Goal: Information Seeking & Learning: Learn about a topic

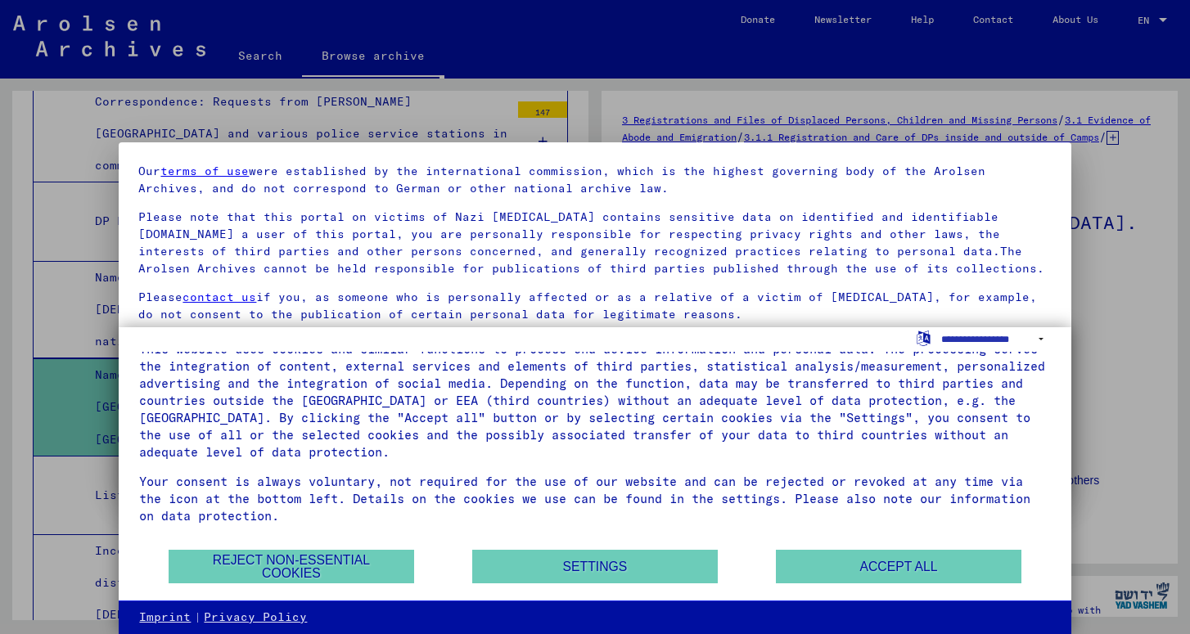
scroll to position [61, 0]
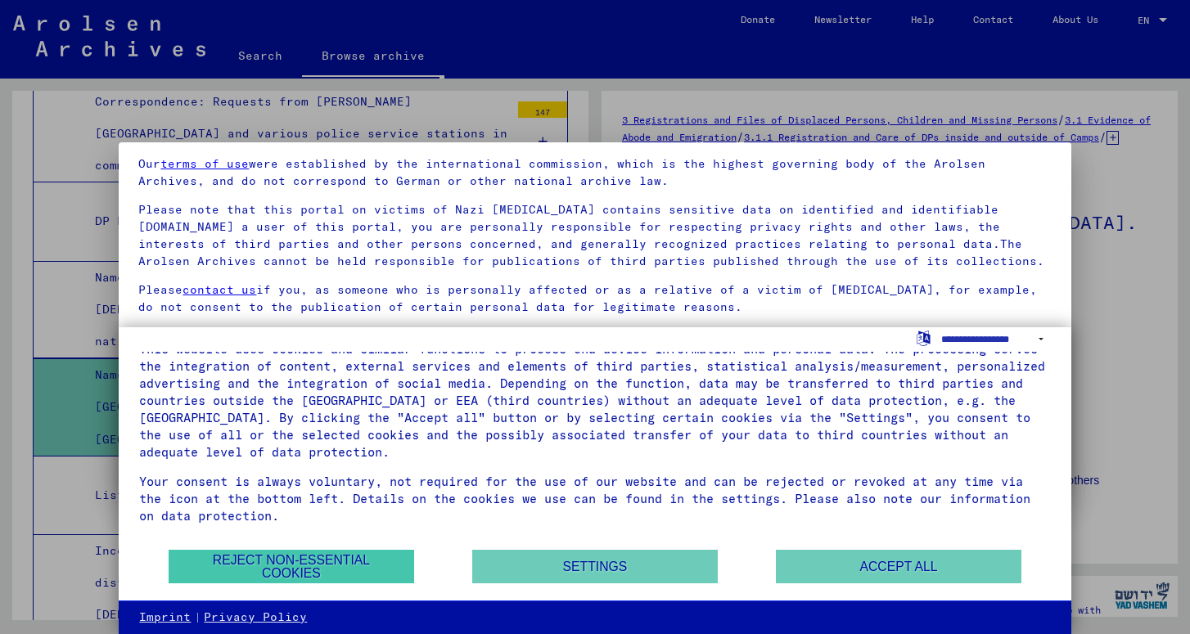
click at [346, 559] on button "Reject non-essential cookies" at bounding box center [292, 567] width 246 height 34
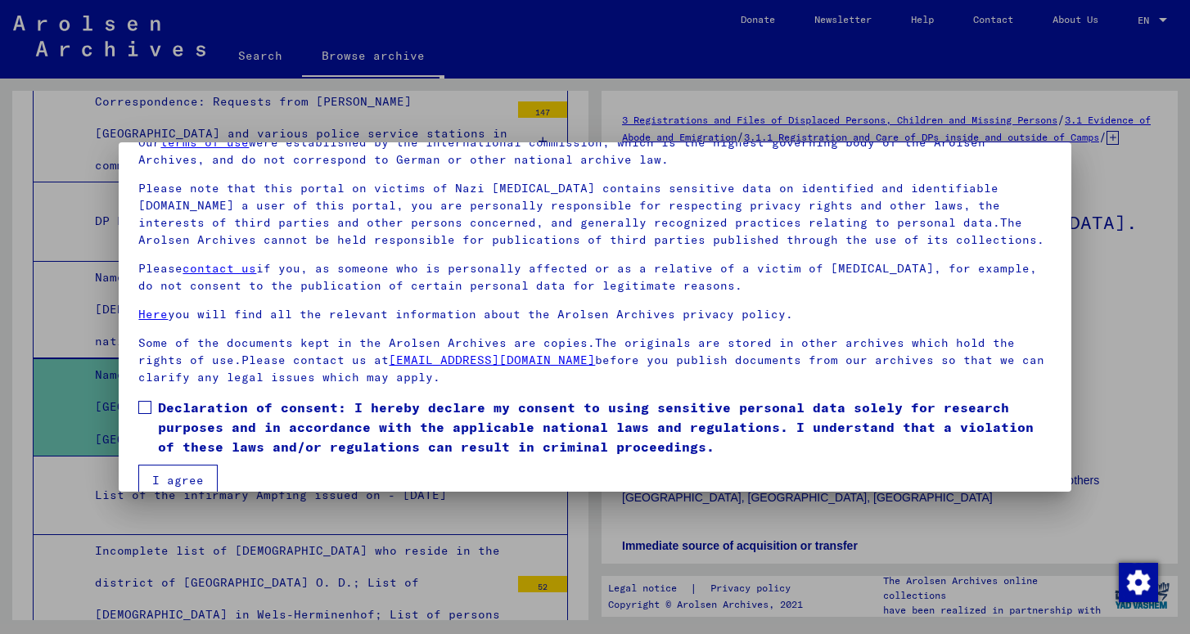
scroll to position [75, 0]
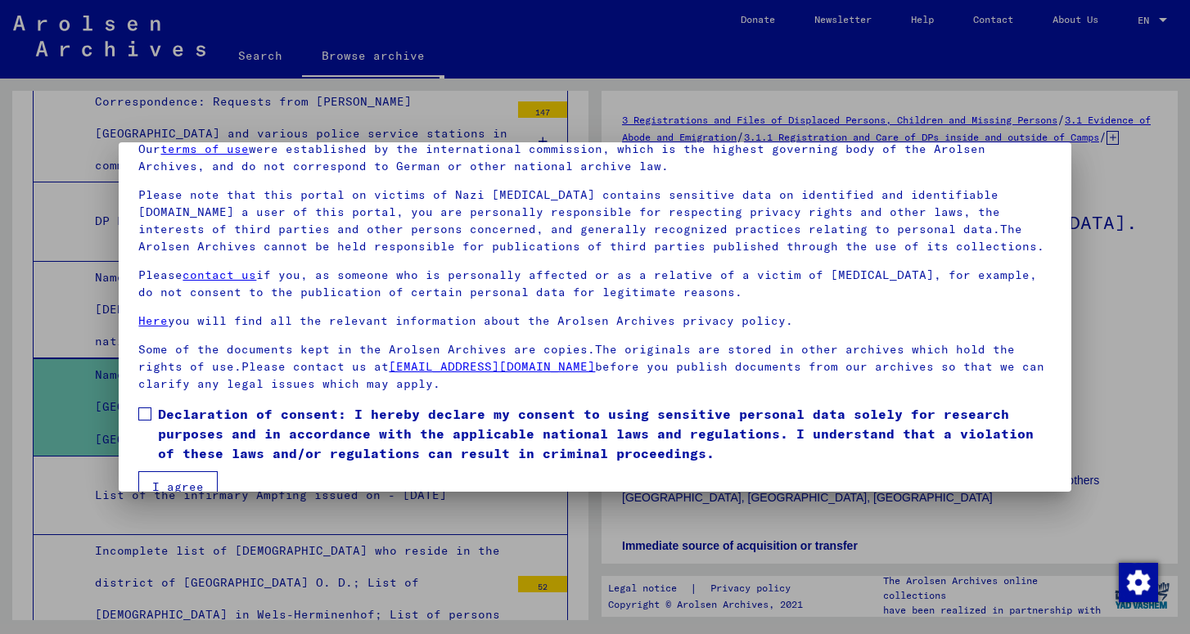
click at [261, 56] on div at bounding box center [595, 317] width 1190 height 634
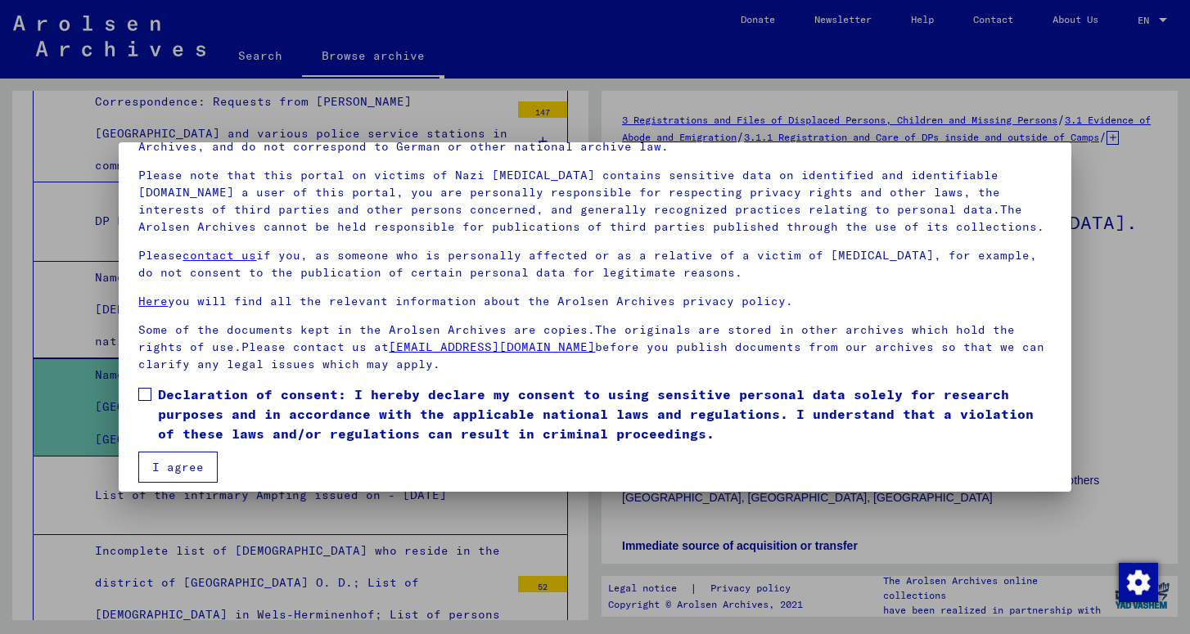
scroll to position [105, 0]
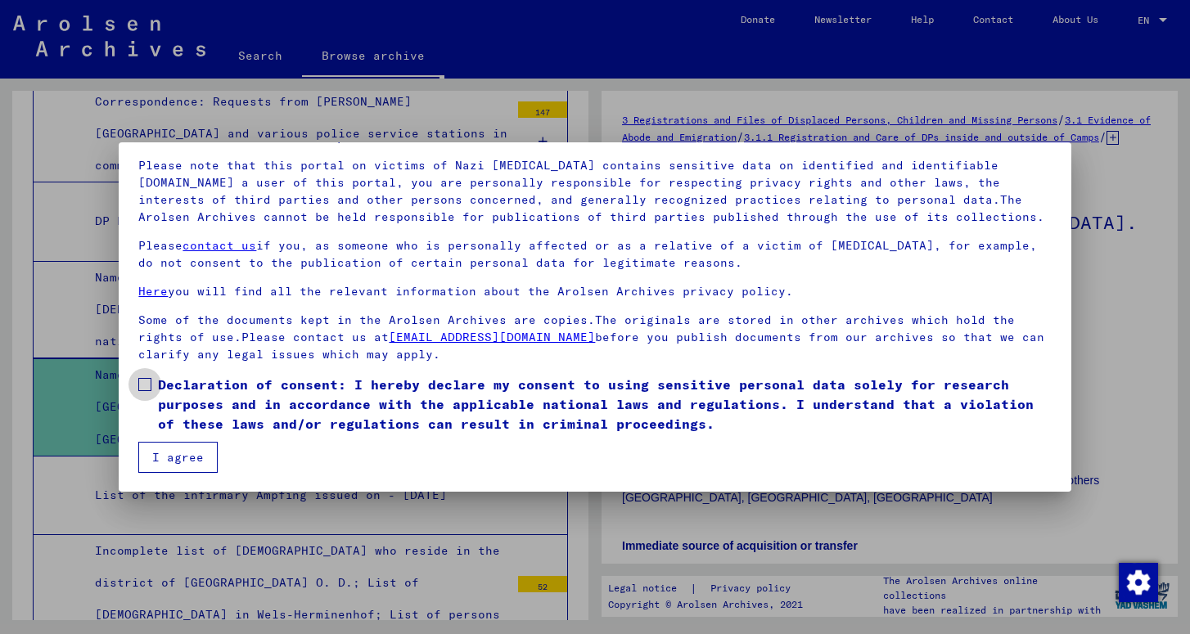
click at [149, 388] on span at bounding box center [144, 384] width 13 height 13
click at [161, 453] on button "I agree" at bounding box center [177, 457] width 79 height 31
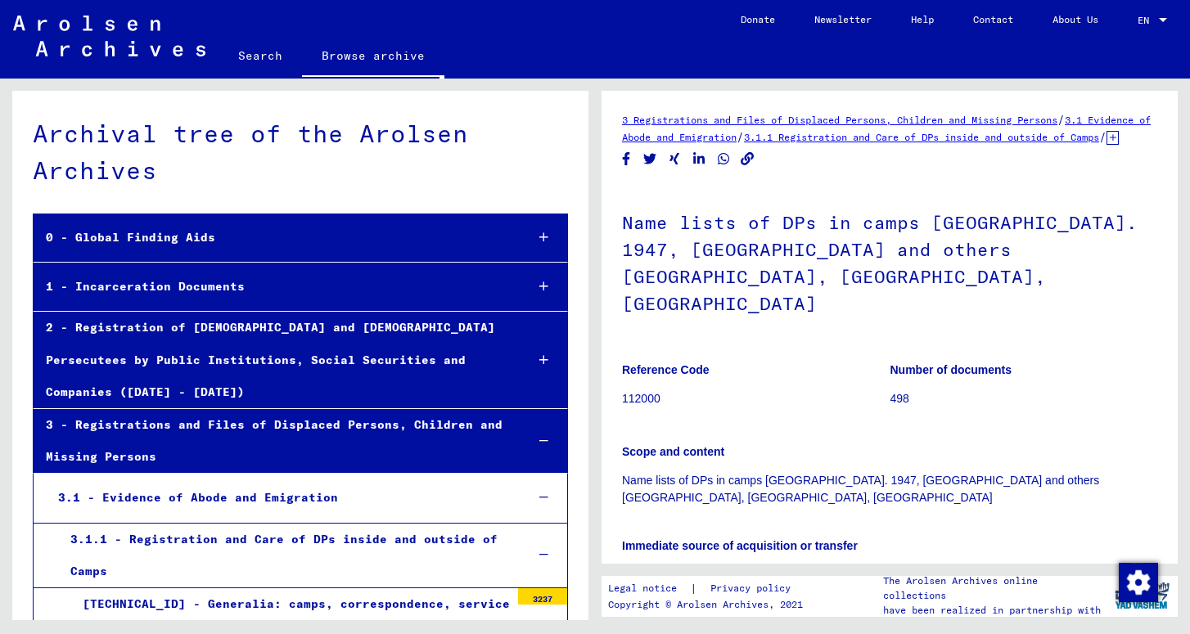
scroll to position [0, 0]
click at [255, 58] on link "Search" at bounding box center [260, 55] width 83 height 39
click at [257, 51] on link "Search" at bounding box center [260, 57] width 83 height 43
click at [257, 50] on link "Search" at bounding box center [260, 57] width 83 height 43
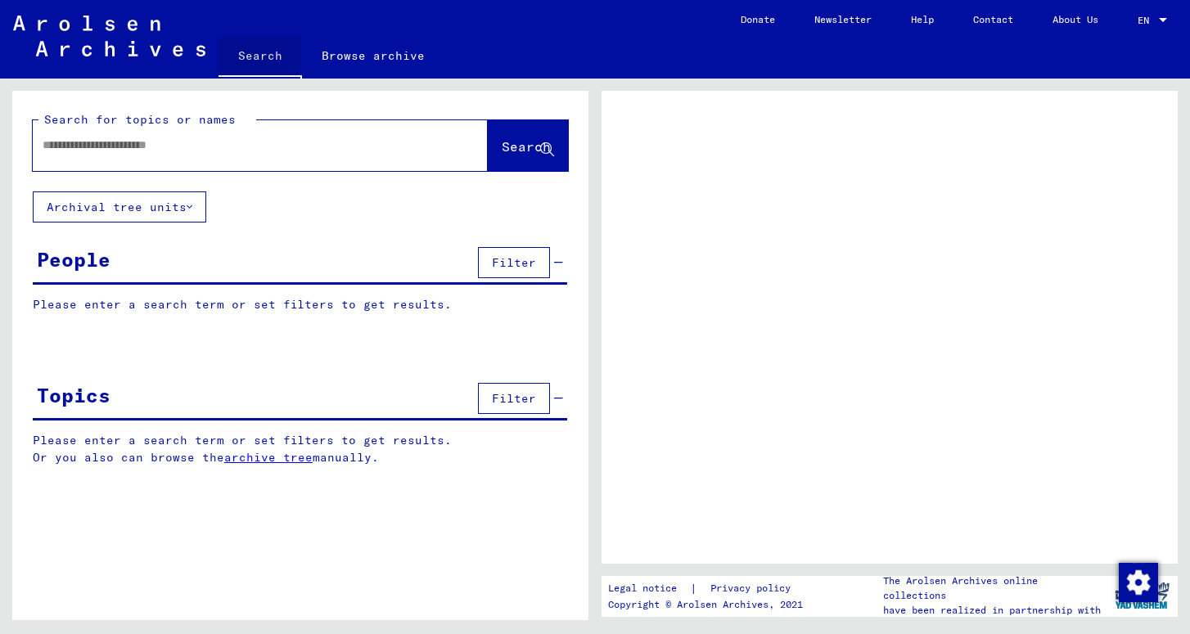
click at [257, 50] on link "Search" at bounding box center [260, 57] width 83 height 43
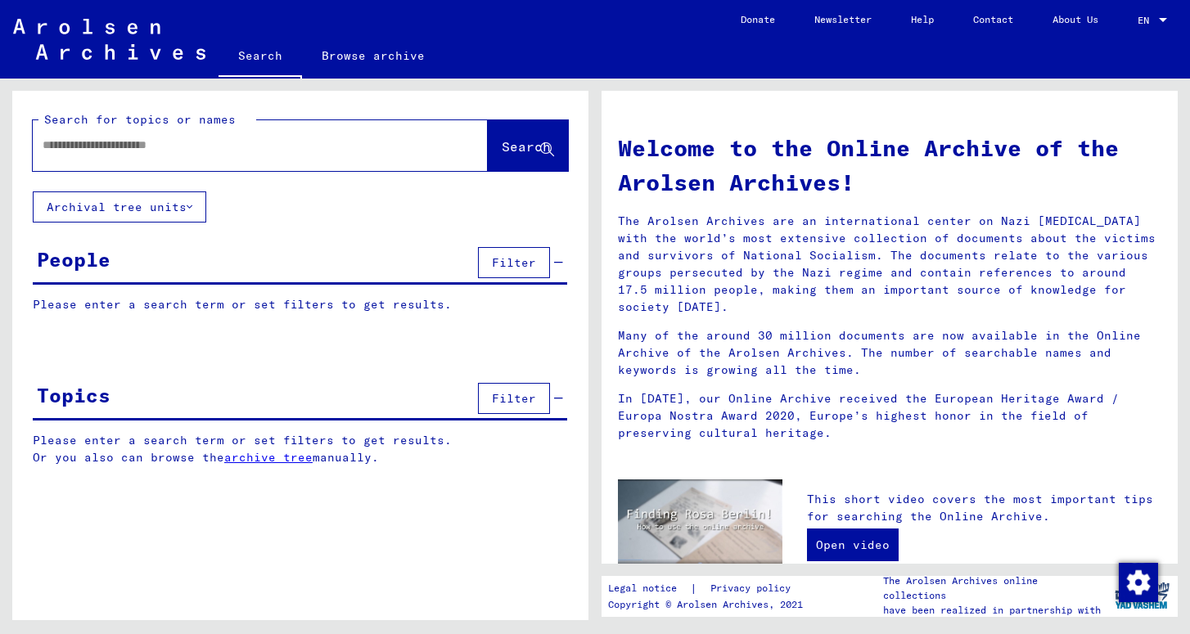
click at [224, 149] on input "text" at bounding box center [241, 145] width 396 height 17
paste input "**********"
type input "**********"
click at [503, 148] on span "Search" at bounding box center [526, 146] width 49 height 16
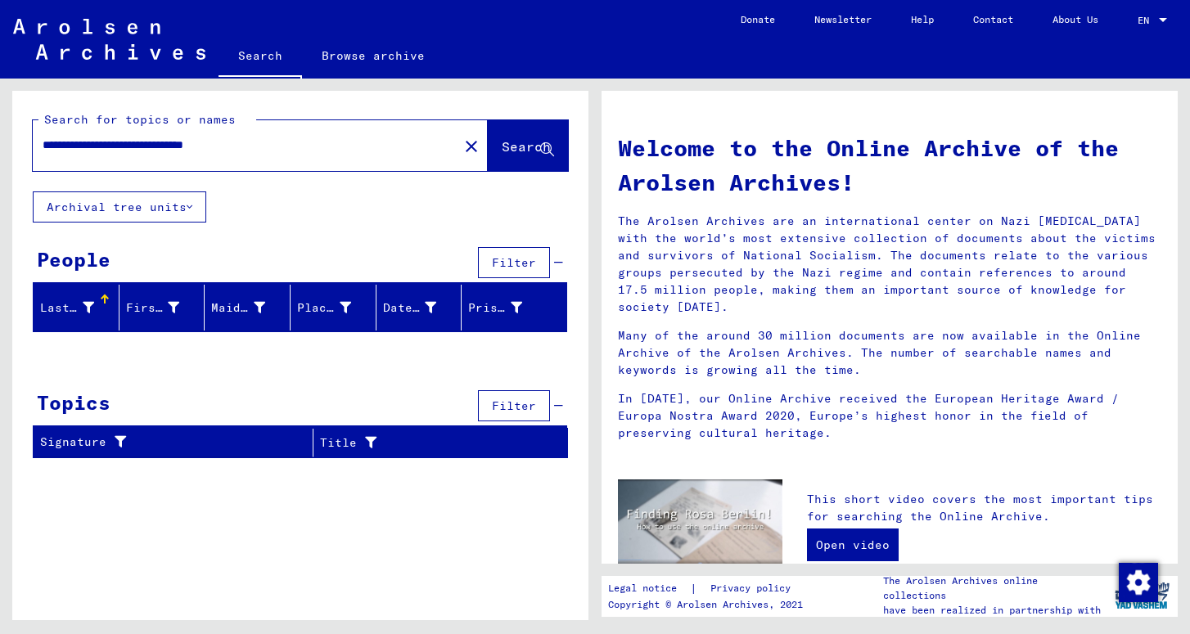
click at [538, 261] on button "Filter" at bounding box center [514, 262] width 72 height 31
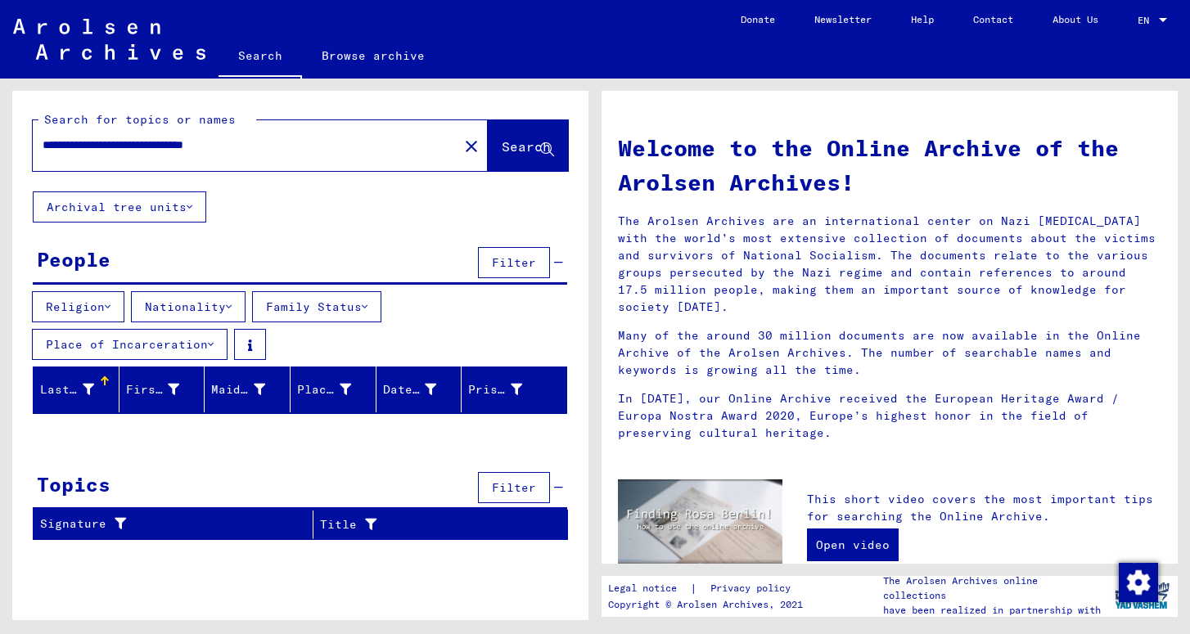
click at [110, 304] on icon at bounding box center [108, 306] width 6 height 11
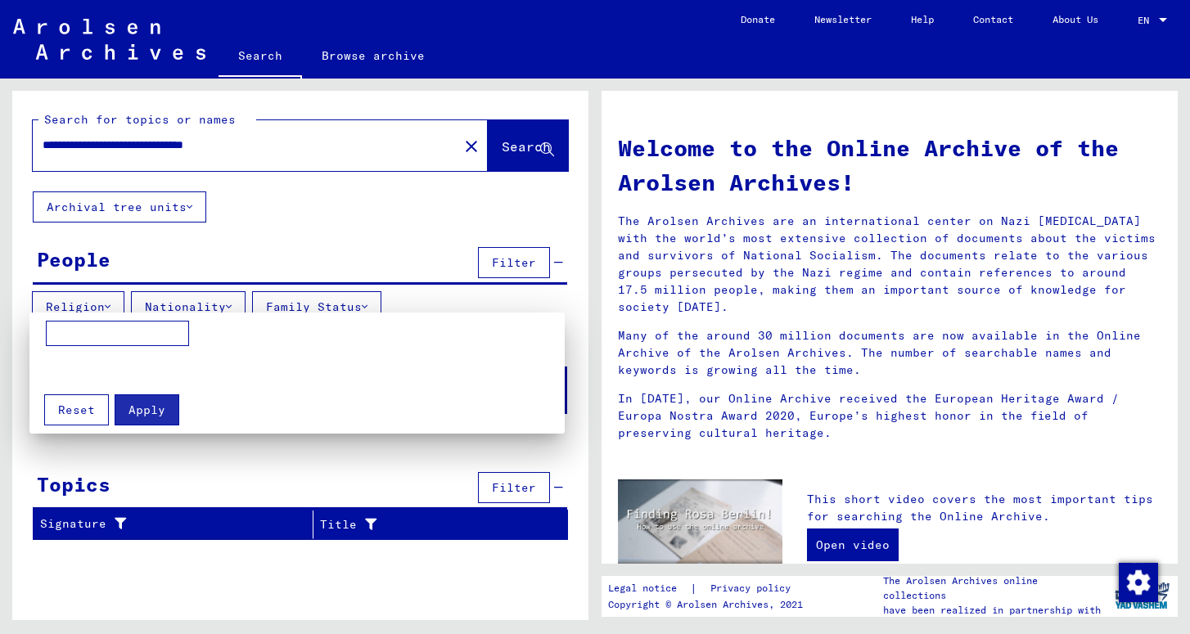
click at [109, 331] on input at bounding box center [117, 334] width 143 height 26
type input "******"
click at [209, 302] on div at bounding box center [595, 317] width 1190 height 634
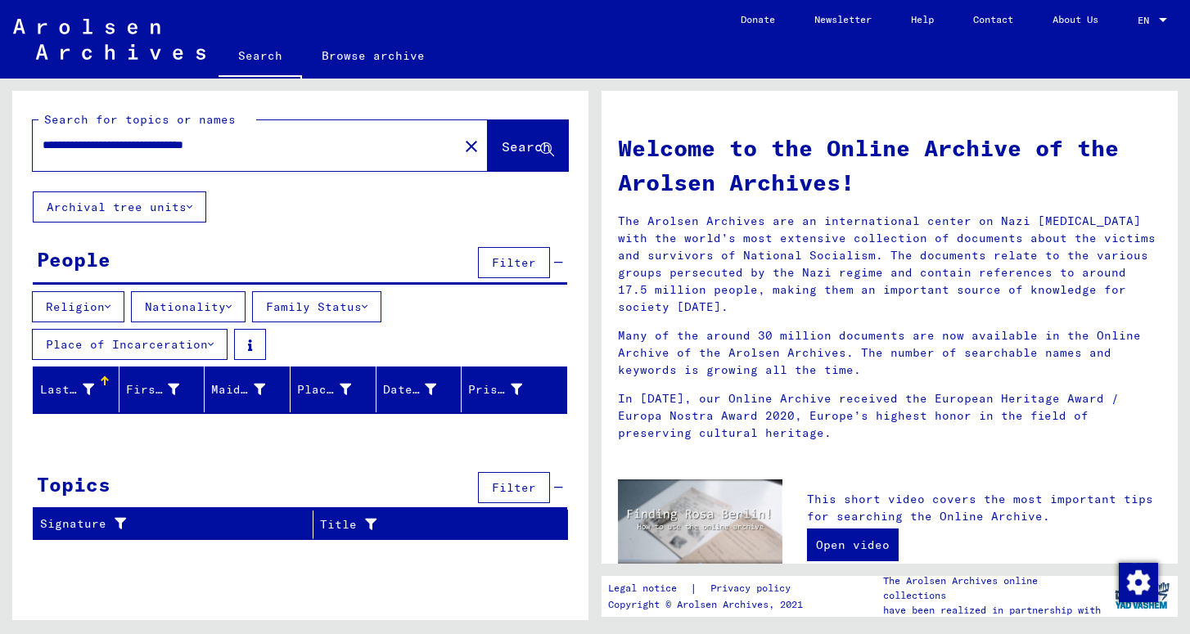
click at [196, 341] on button "Place of Incarceration" at bounding box center [130, 344] width 196 height 31
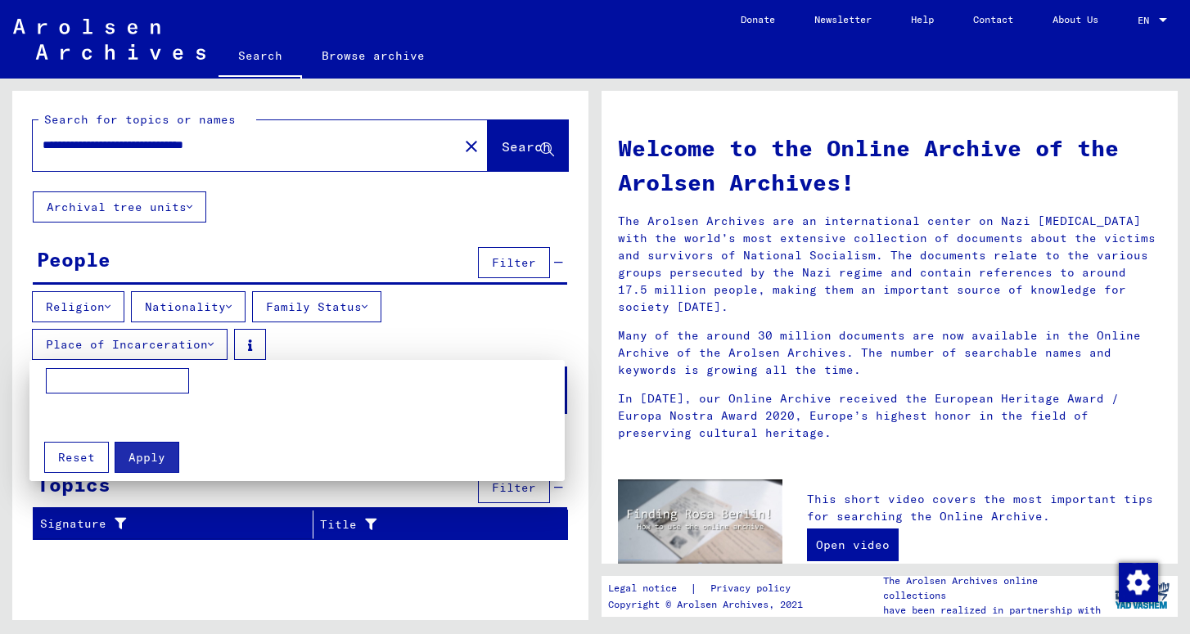
click at [146, 372] on input at bounding box center [117, 381] width 143 height 26
type input "*******"
click at [237, 304] on div at bounding box center [595, 317] width 1190 height 634
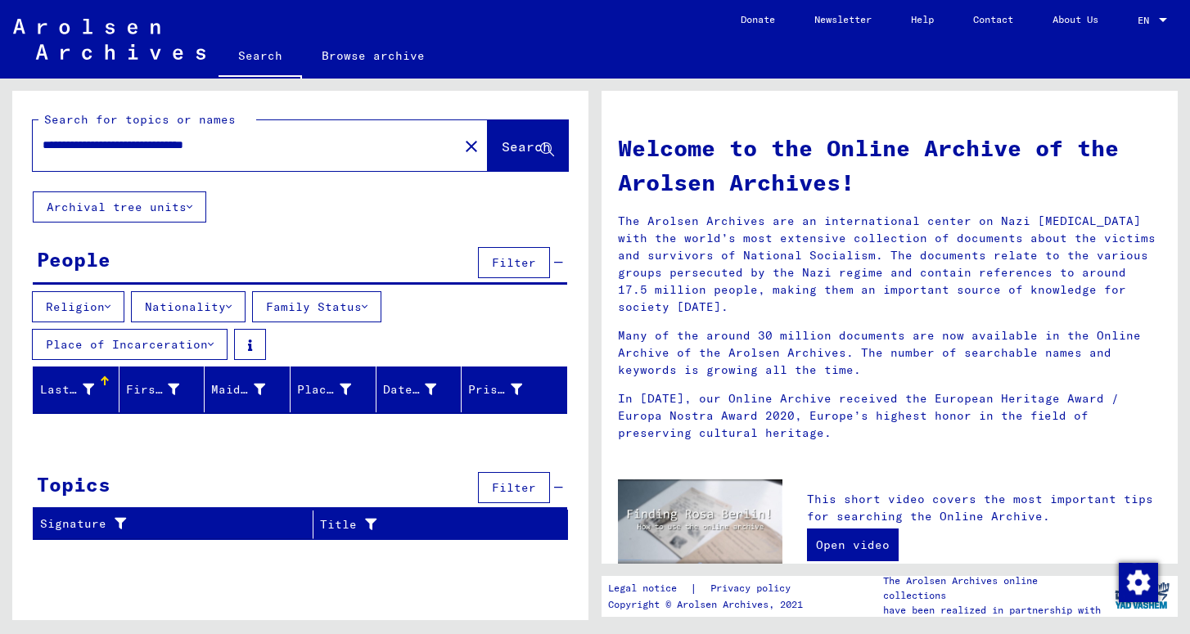
click at [233, 301] on button "Nationality" at bounding box center [188, 306] width 115 height 31
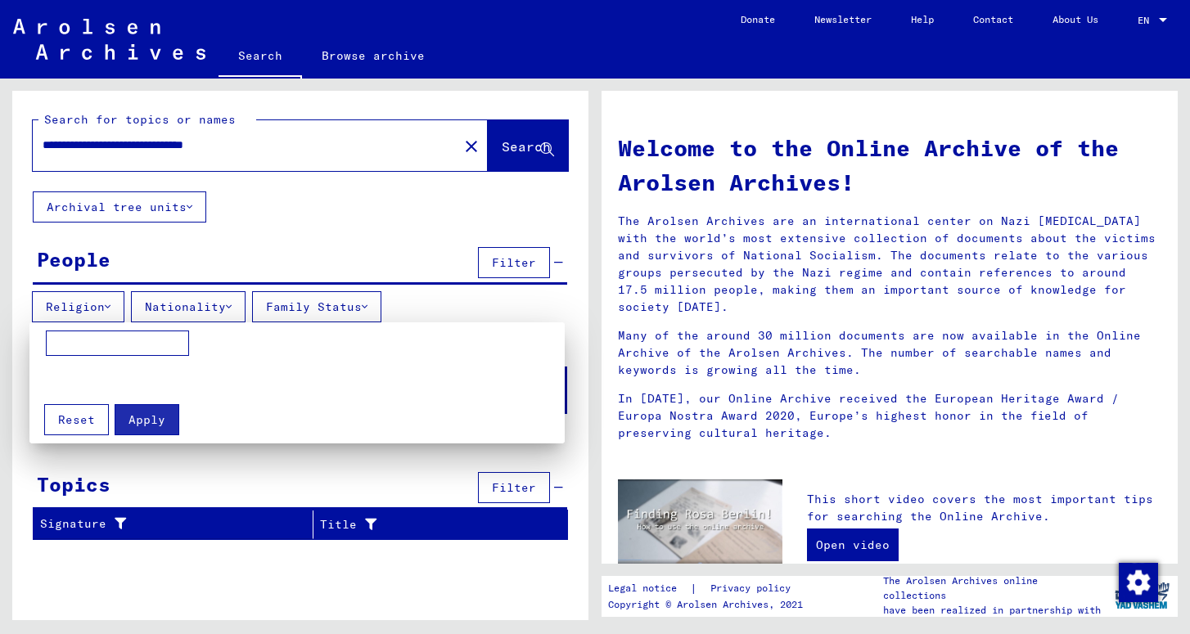
click at [128, 343] on input at bounding box center [117, 344] width 143 height 26
type input "******"
click at [336, 304] on div at bounding box center [595, 317] width 1190 height 634
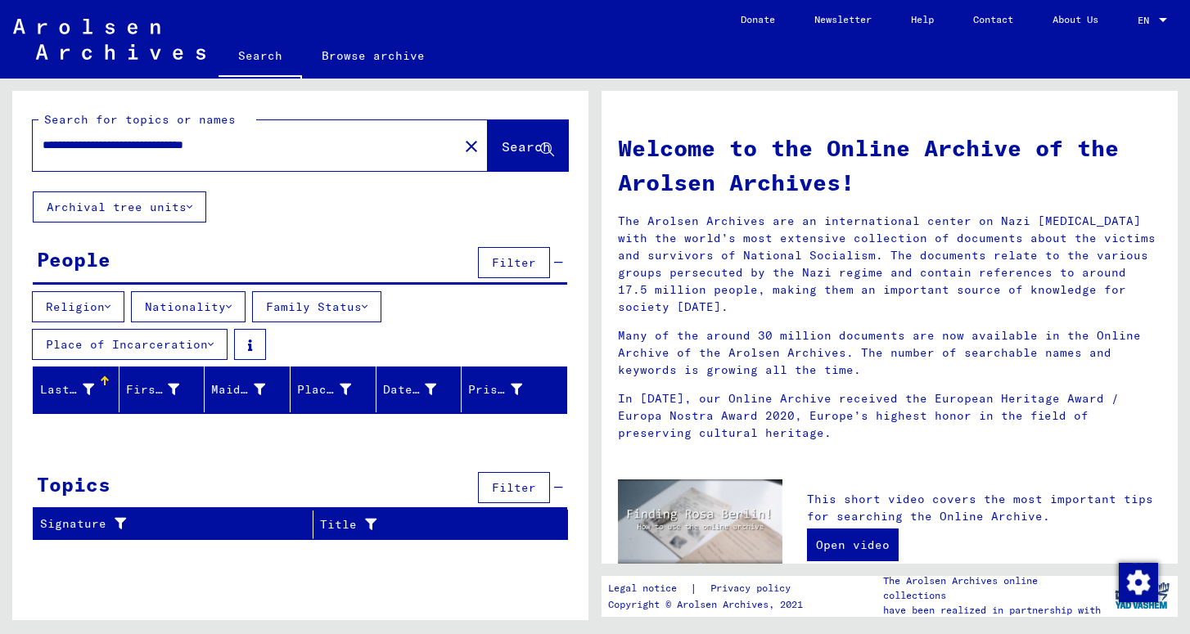
click at [348, 309] on button "Family Status" at bounding box center [316, 306] width 129 height 31
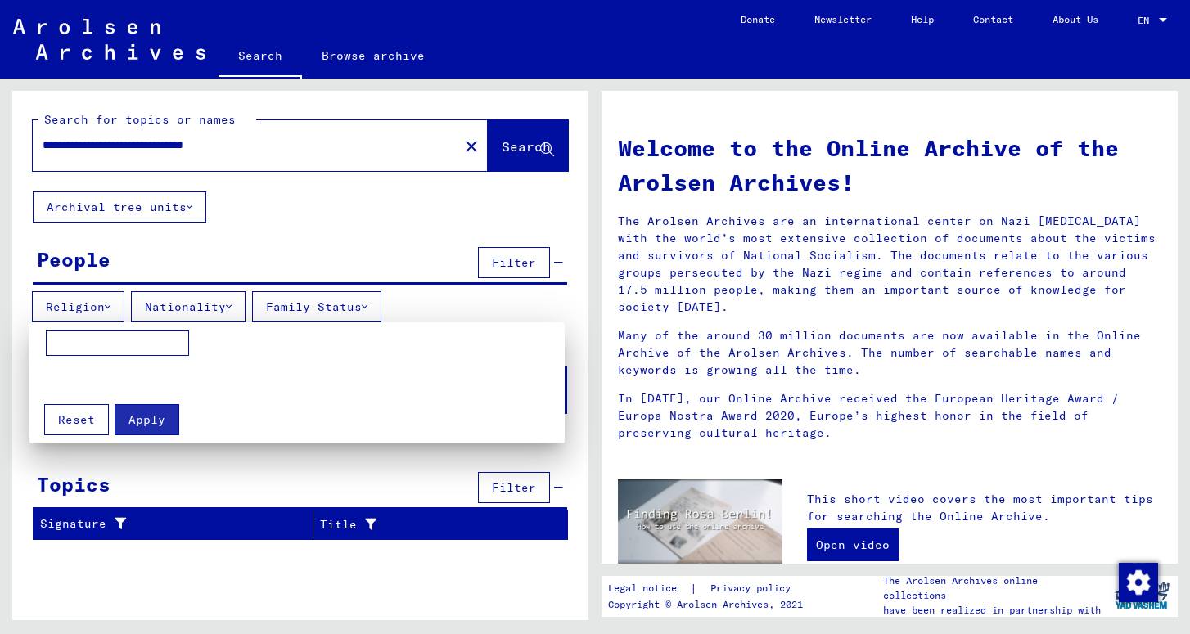
click at [354, 304] on div at bounding box center [595, 317] width 1190 height 634
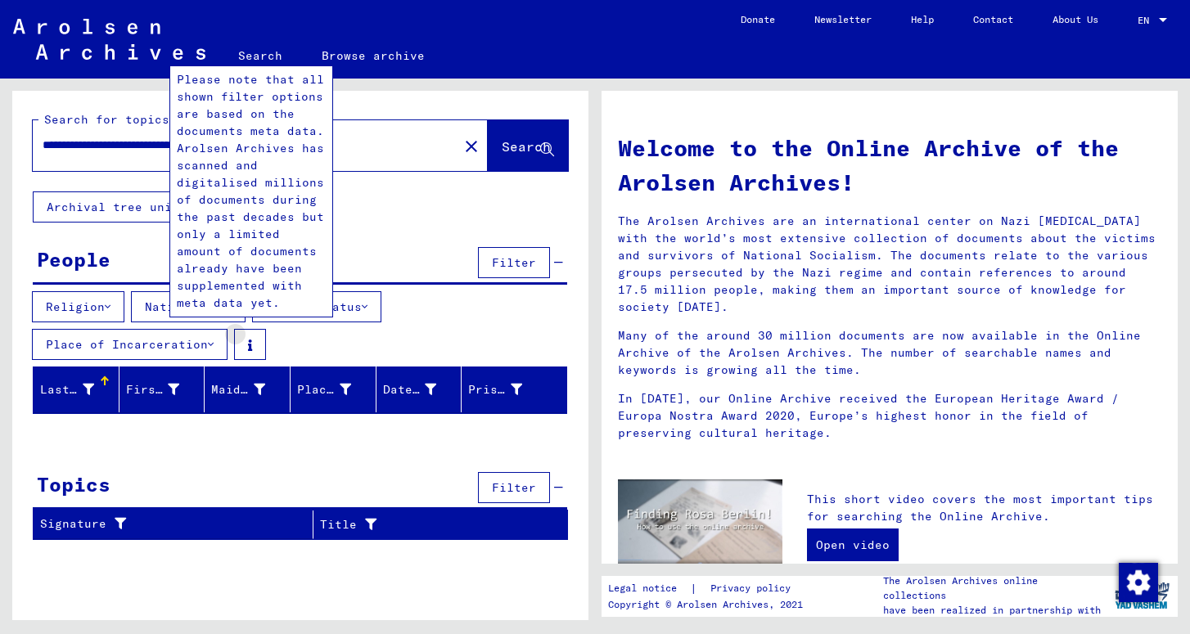
click at [252, 341] on icon at bounding box center [250, 345] width 4 height 11
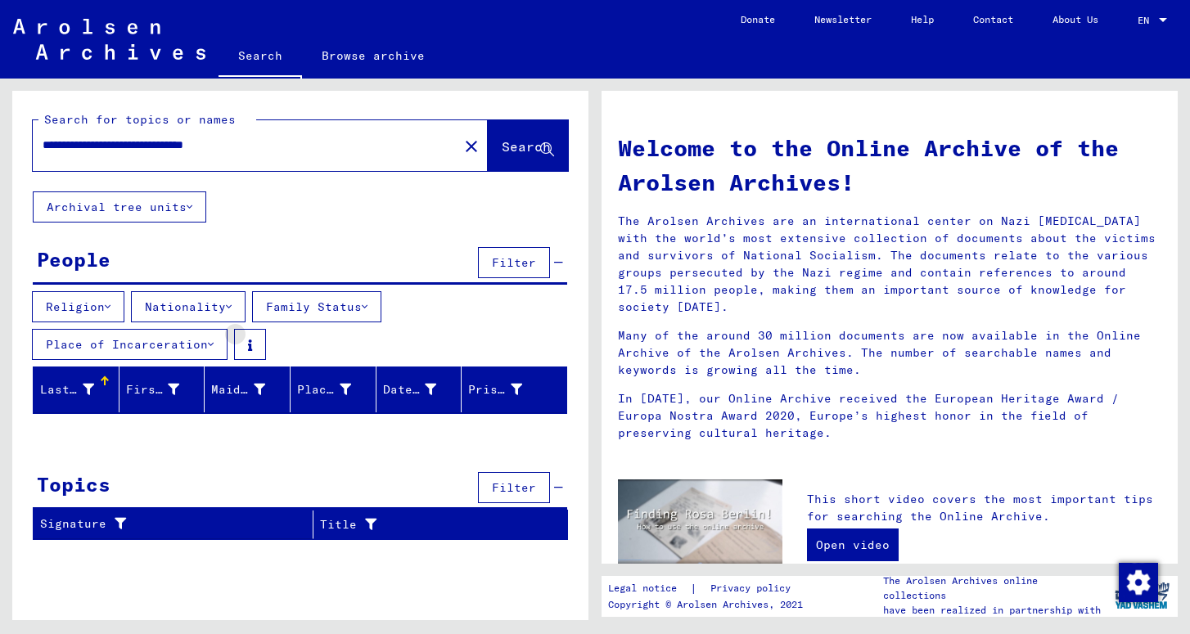
click at [252, 341] on icon at bounding box center [250, 345] width 4 height 11
click at [488, 161] on button "Search" at bounding box center [528, 145] width 80 height 51
click at [169, 205] on button "Archival tree units" at bounding box center [119, 207] width 173 height 31
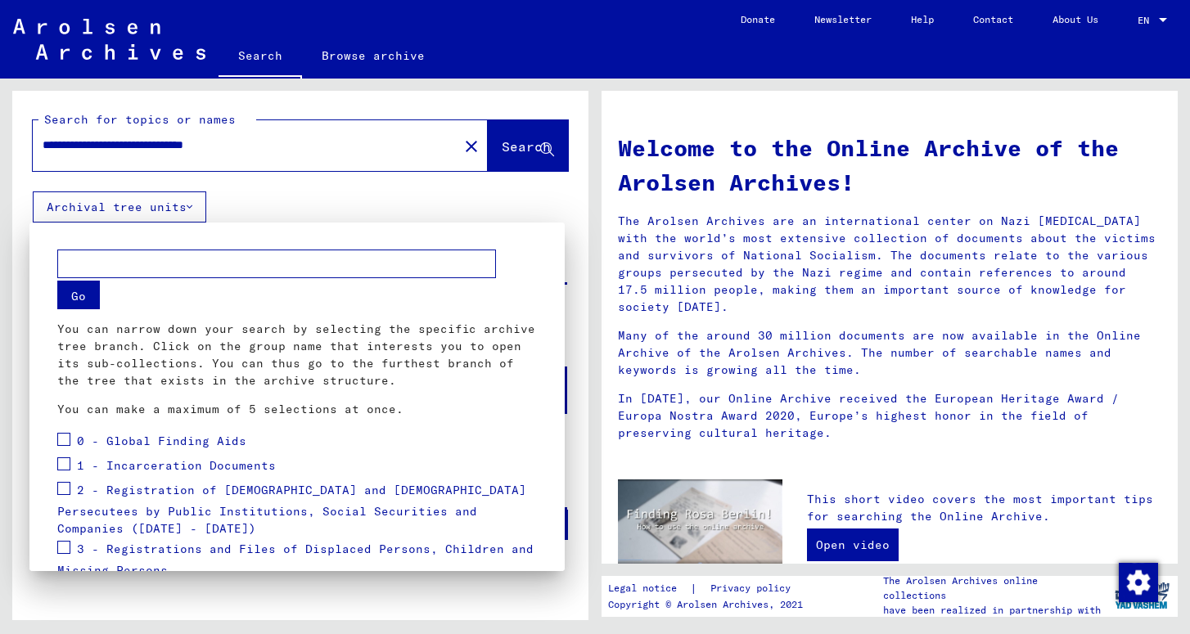
click at [158, 259] on input "text" at bounding box center [276, 264] width 439 height 29
click at [76, 288] on button "Go" at bounding box center [78, 295] width 43 height 29
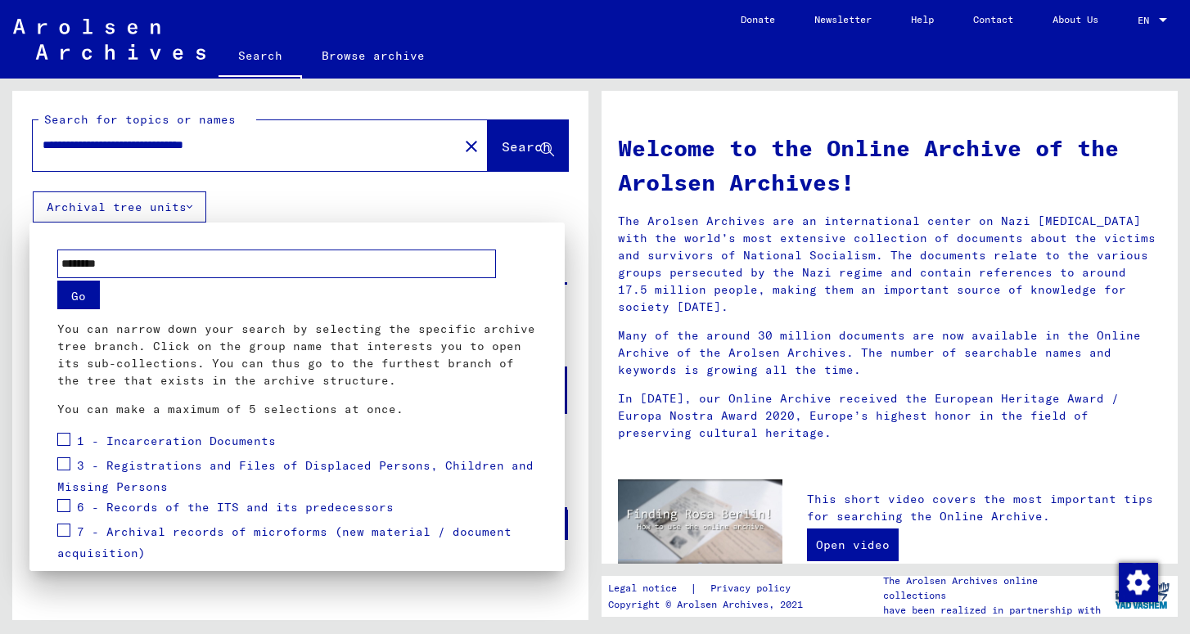
click at [79, 294] on button "Go" at bounding box center [78, 295] width 43 height 29
click at [162, 264] on input "********" at bounding box center [276, 264] width 439 height 29
type input "**********"
click at [75, 290] on button "Go" at bounding box center [78, 295] width 43 height 29
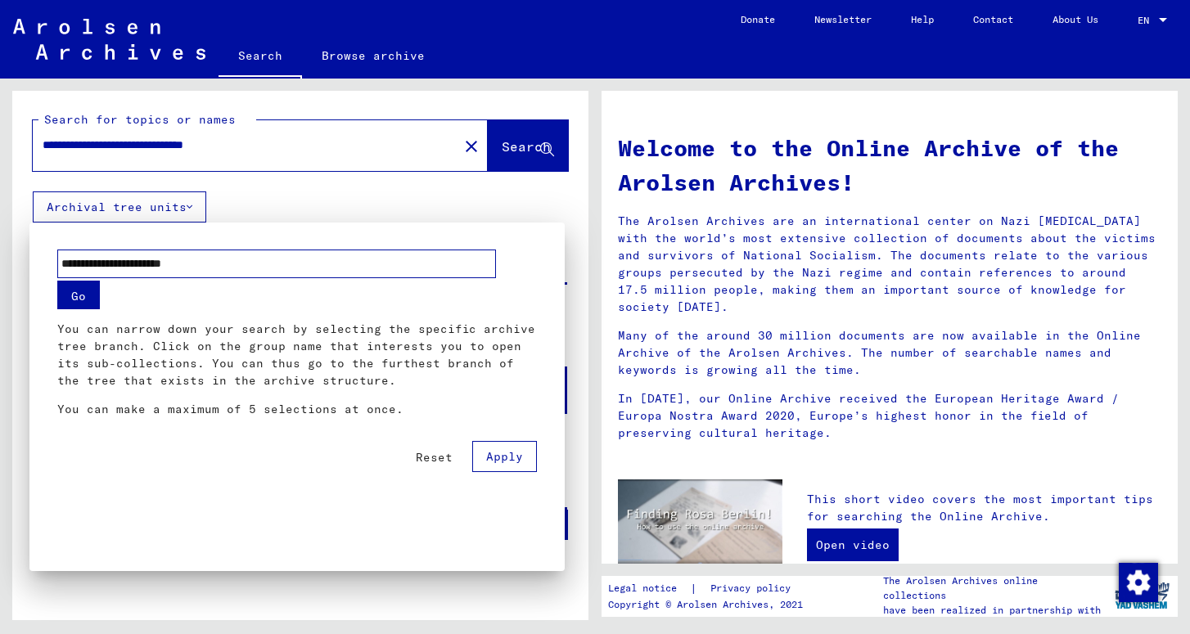
click at [187, 204] on div at bounding box center [595, 317] width 1190 height 634
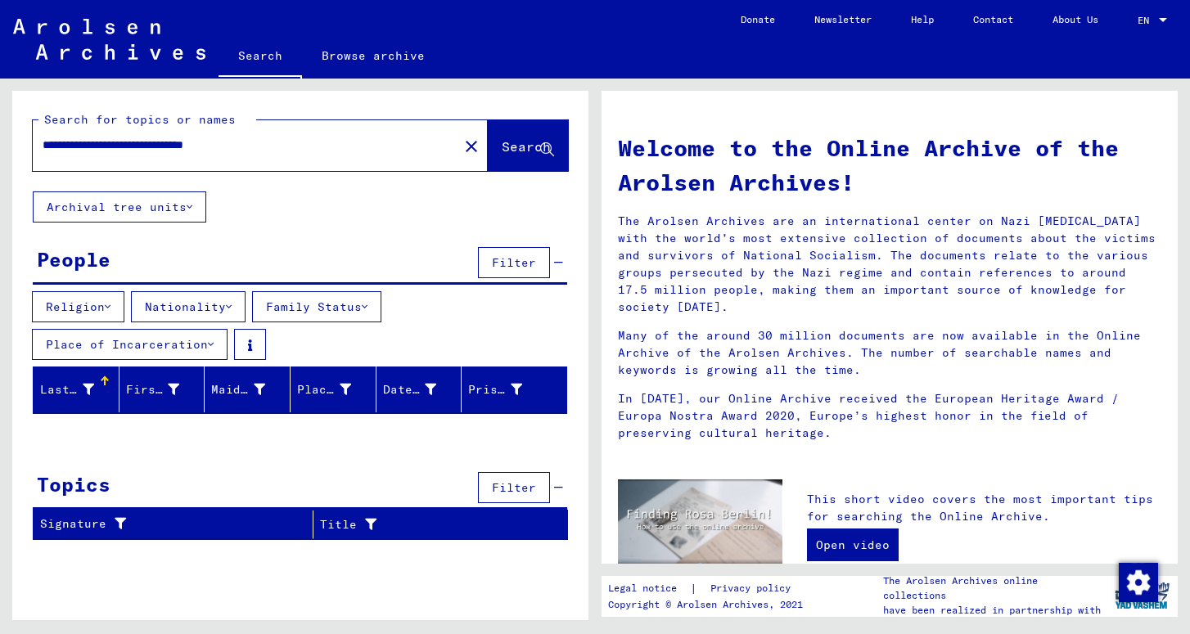
click at [107, 295] on button "Religion" at bounding box center [78, 306] width 92 height 31
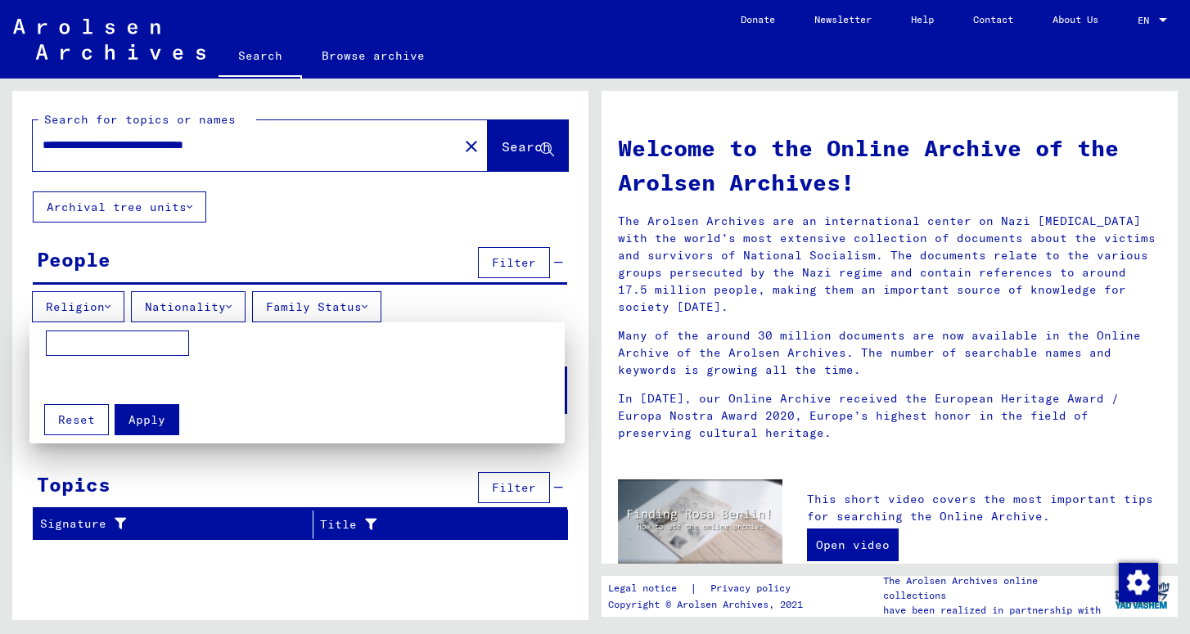
click at [97, 331] on input at bounding box center [117, 344] width 143 height 26
type input "******"
click at [204, 311] on div at bounding box center [595, 317] width 1190 height 634
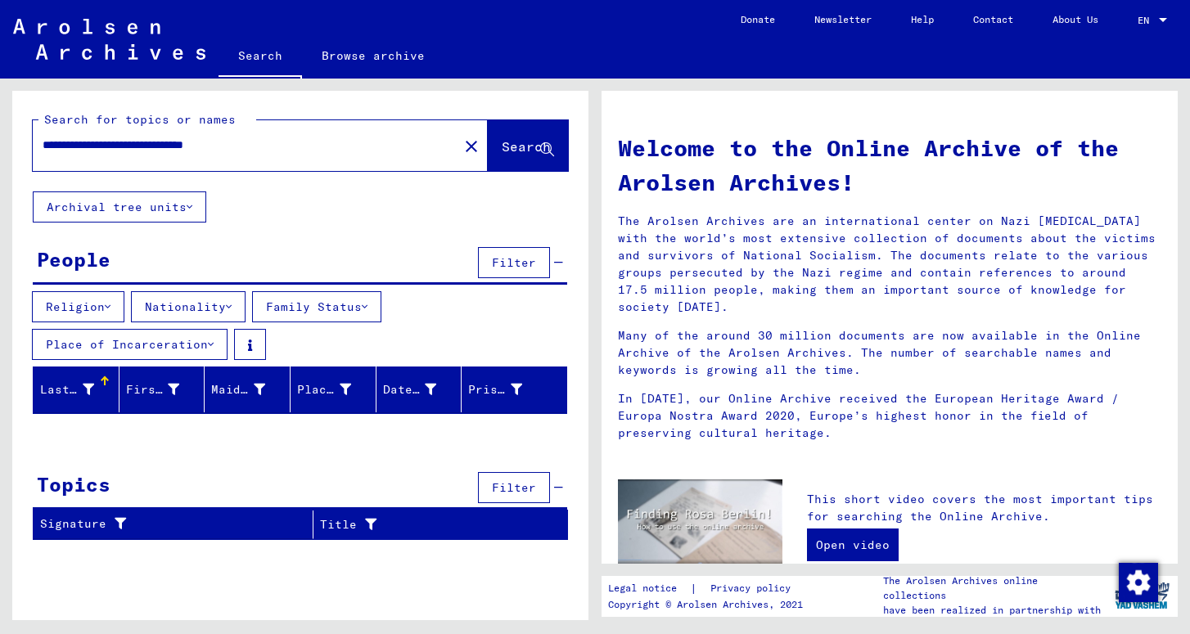
click at [204, 347] on button "Place of Incarceration" at bounding box center [130, 344] width 196 height 31
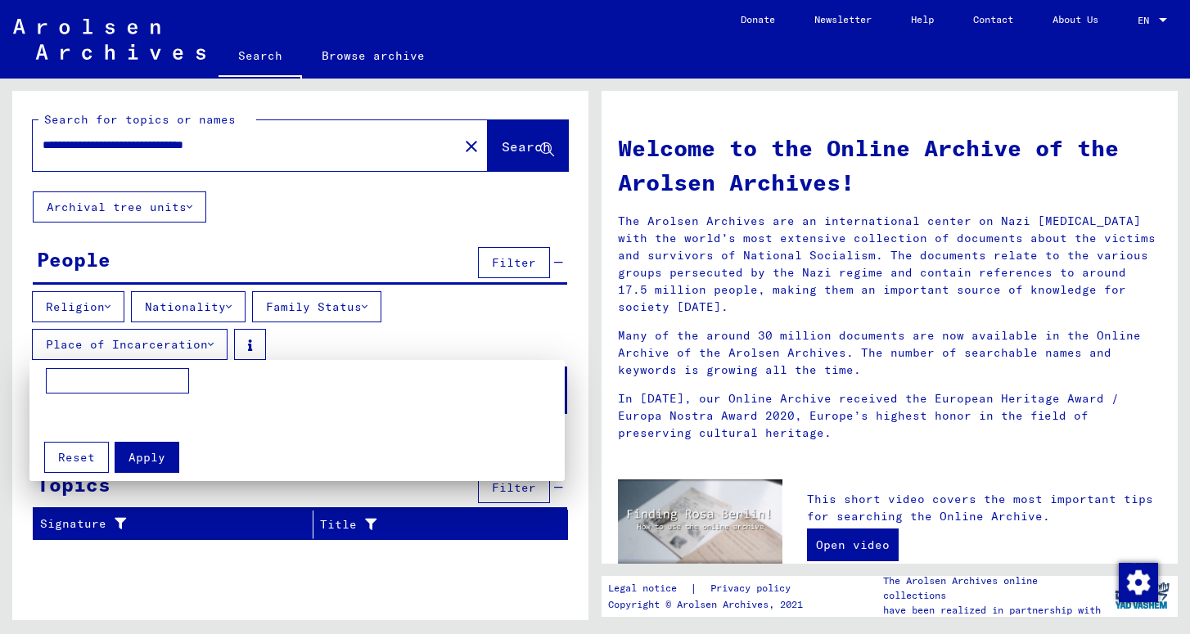
click at [152, 372] on input at bounding box center [117, 381] width 143 height 26
click at [247, 345] on div at bounding box center [595, 317] width 1190 height 634
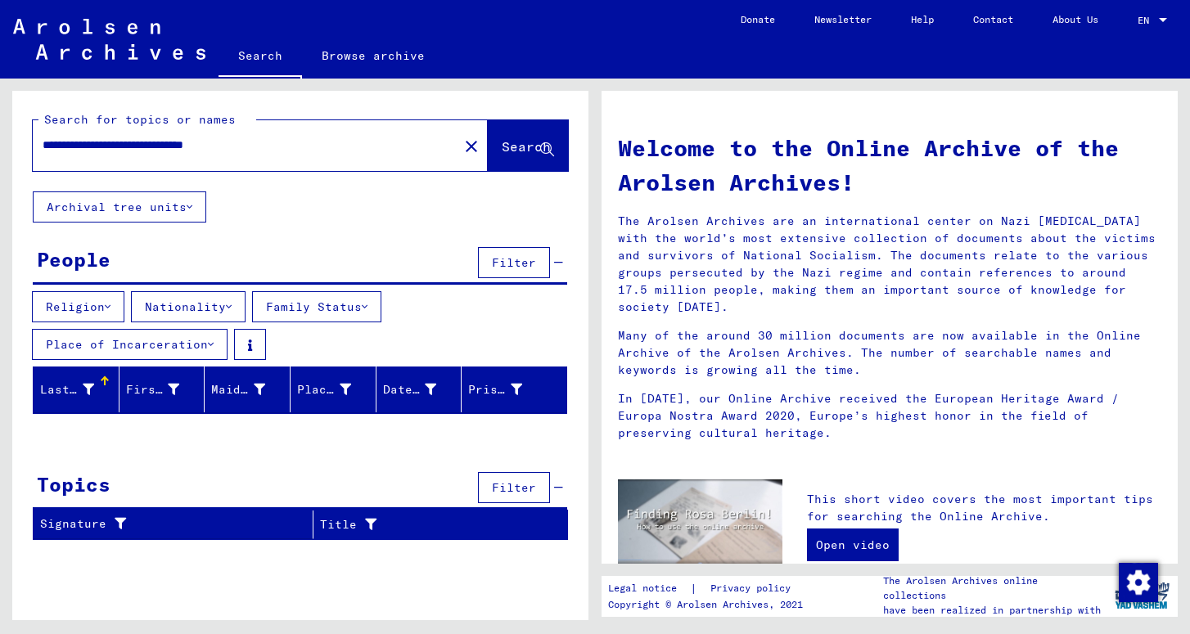
click at [201, 345] on button "Place of Incarceration" at bounding box center [130, 344] width 196 height 31
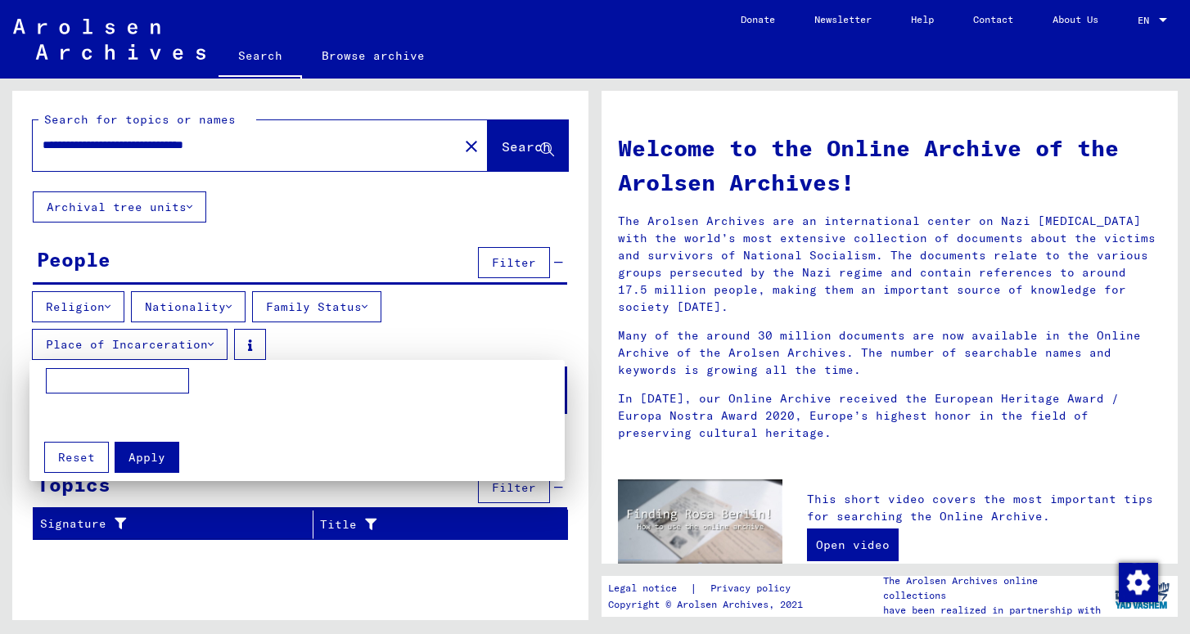
click at [125, 377] on input at bounding box center [117, 381] width 143 height 26
paste input "**********"
type input "**********"
click at [137, 457] on span "Apply" at bounding box center [146, 457] width 37 height 15
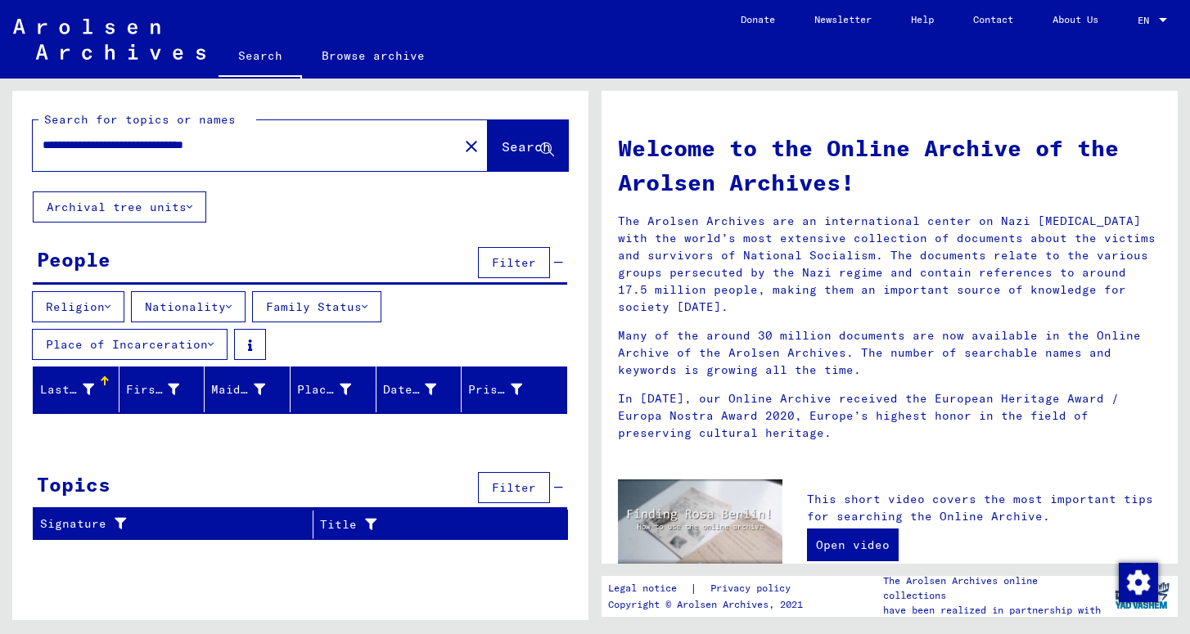
click at [518, 262] on span "Filter" at bounding box center [514, 262] width 44 height 15
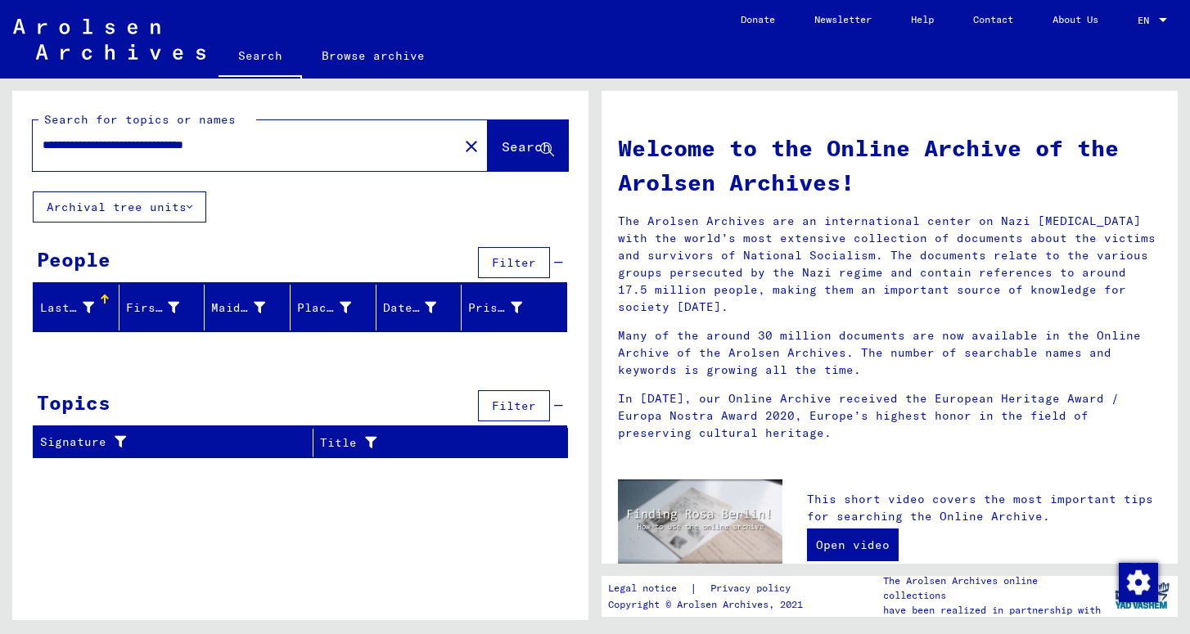
click at [51, 303] on div "Last Name" at bounding box center [67, 308] width 54 height 17
click at [104, 297] on div at bounding box center [105, 299] width 2 height 8
click at [183, 207] on button "Archival tree units" at bounding box center [119, 207] width 173 height 31
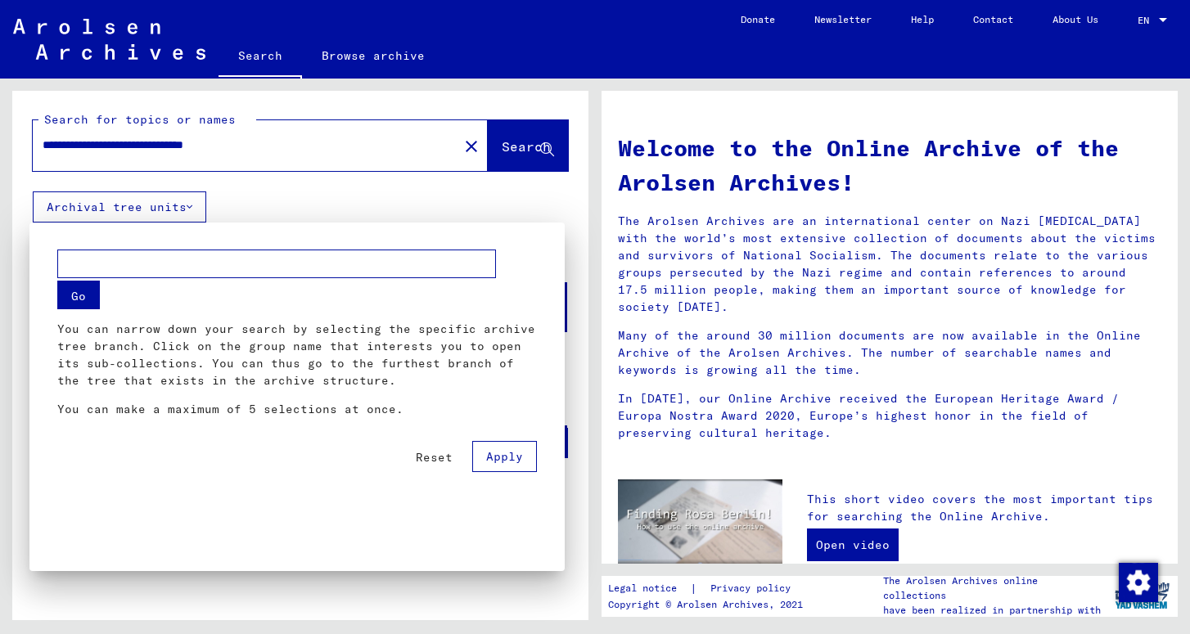
click at [177, 255] on input "text" at bounding box center [276, 264] width 439 height 29
type input "********"
click at [493, 460] on span "Apply" at bounding box center [504, 456] width 37 height 15
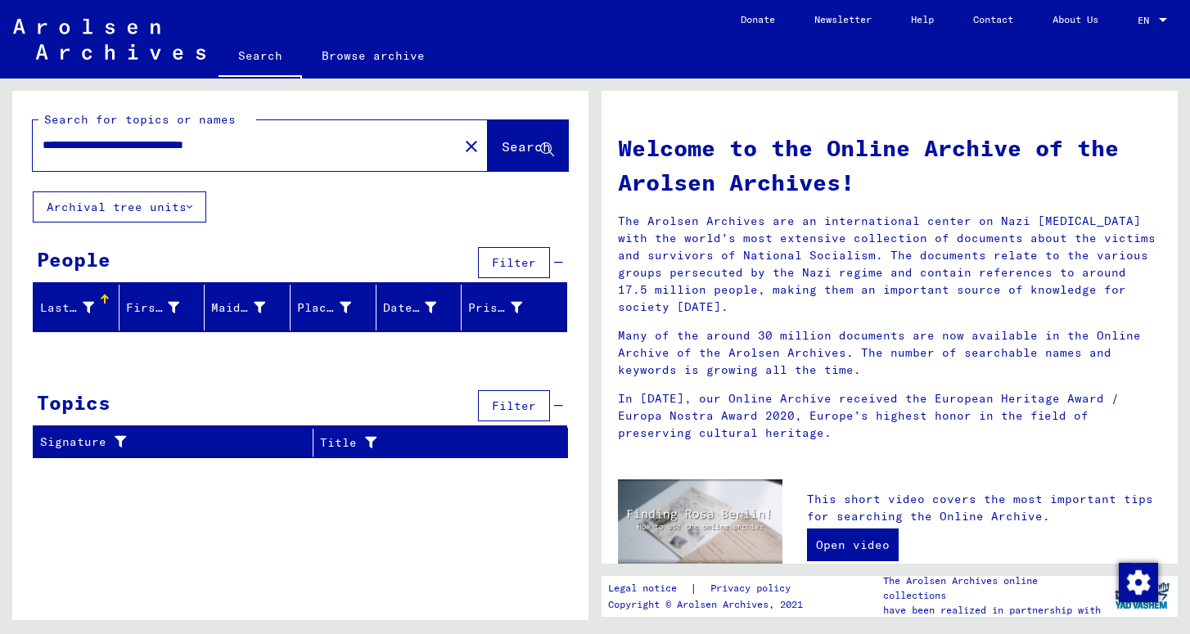
click at [51, 143] on input "**********" at bounding box center [241, 145] width 396 height 17
type input "**********"
click at [533, 295] on div at bounding box center [533, 296] width 2 height 2
click at [480, 309] on div "Prisoner #" at bounding box center [495, 308] width 54 height 17
click at [408, 307] on div "Date of Birth" at bounding box center [410, 308] width 54 height 17
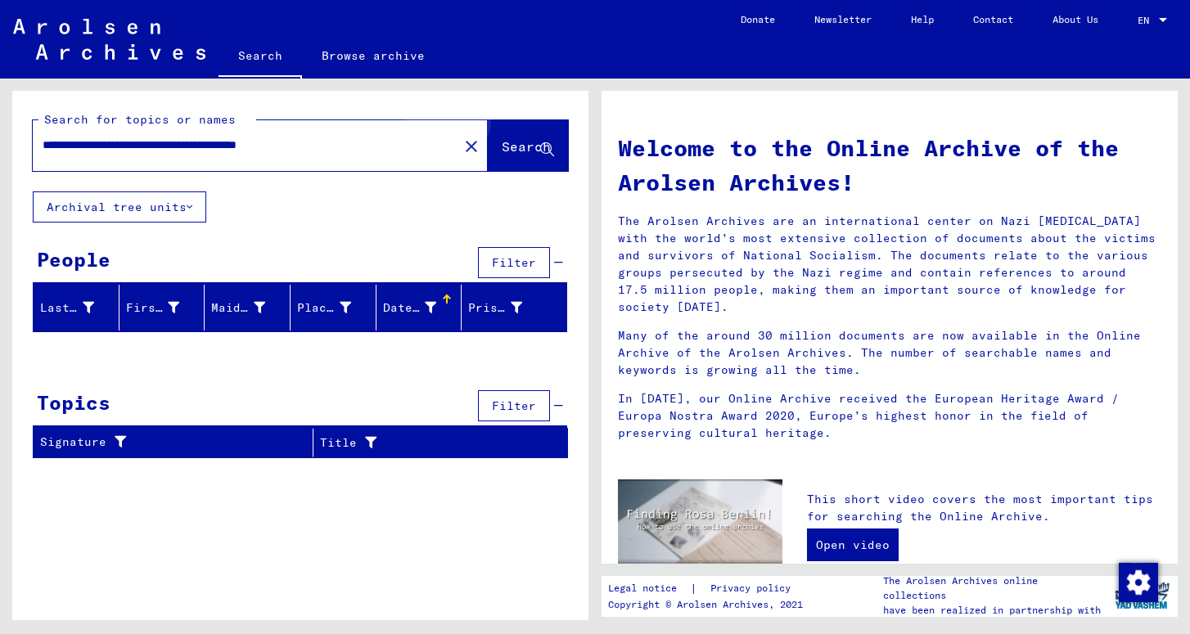
click at [514, 140] on span "Search" at bounding box center [526, 146] width 49 height 16
click at [505, 148] on span "Search" at bounding box center [526, 146] width 49 height 16
click at [516, 145] on span "Search" at bounding box center [526, 146] width 49 height 16
drag, startPoint x: 45, startPoint y: 145, endPoint x: 50, endPoint y: 181, distance: 36.3
click at [50, 181] on div "**********" at bounding box center [300, 141] width 576 height 101
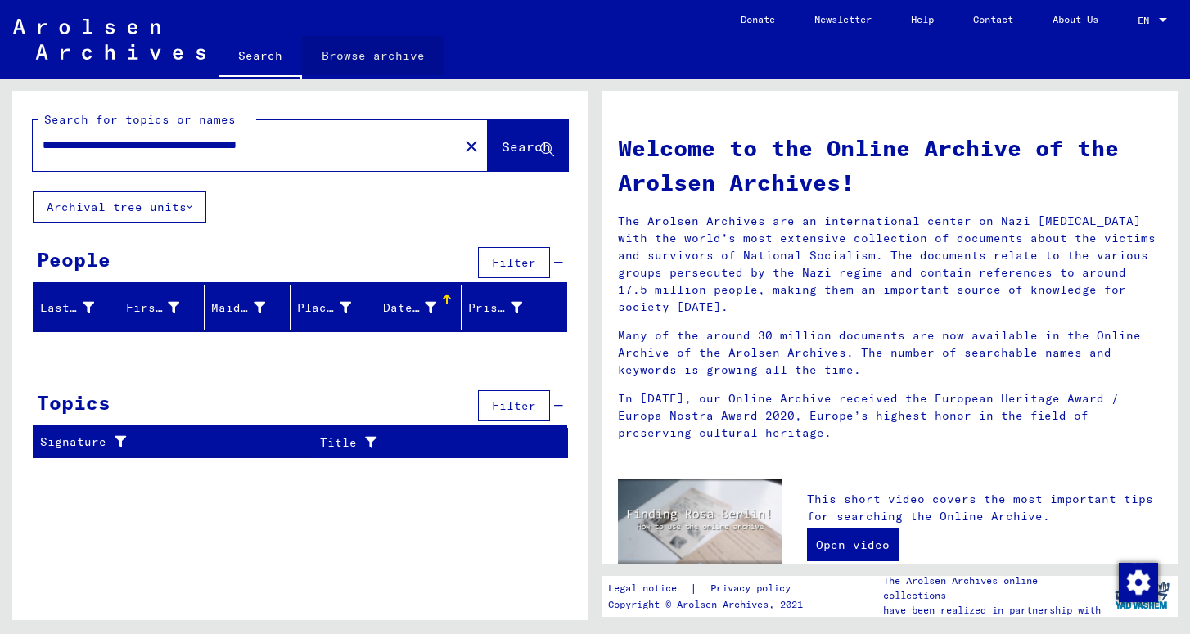
click at [381, 58] on link "Browse archive" at bounding box center [373, 55] width 142 height 39
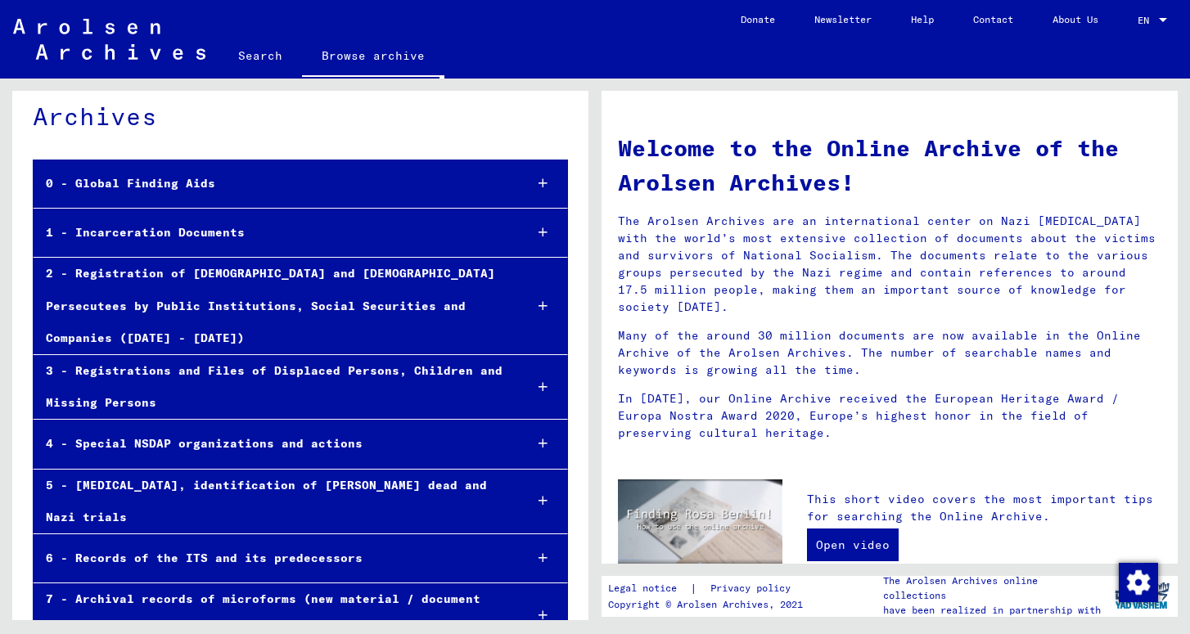
scroll to position [61, 0]
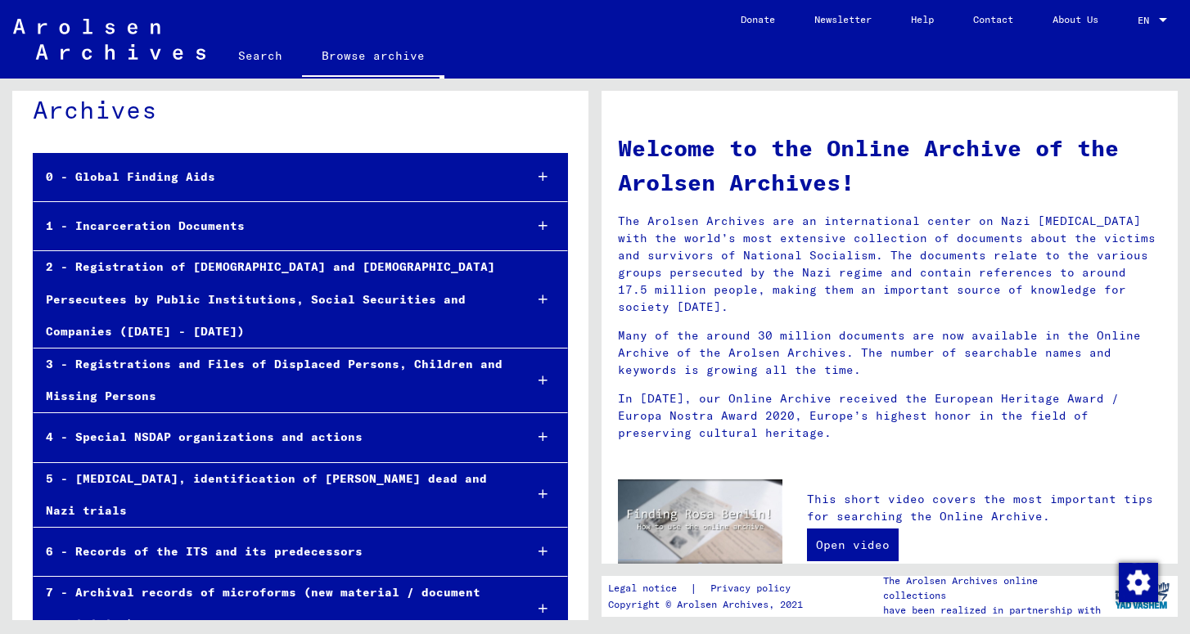
click at [547, 223] on icon at bounding box center [542, 225] width 9 height 11
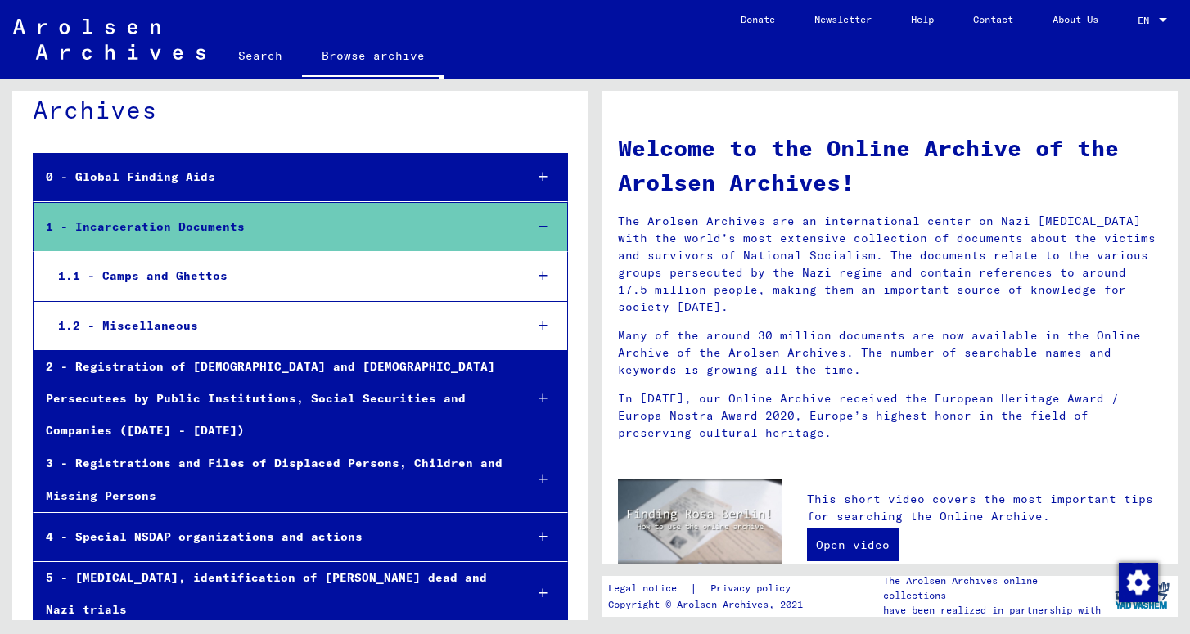
click at [547, 272] on icon at bounding box center [542, 275] width 9 height 11
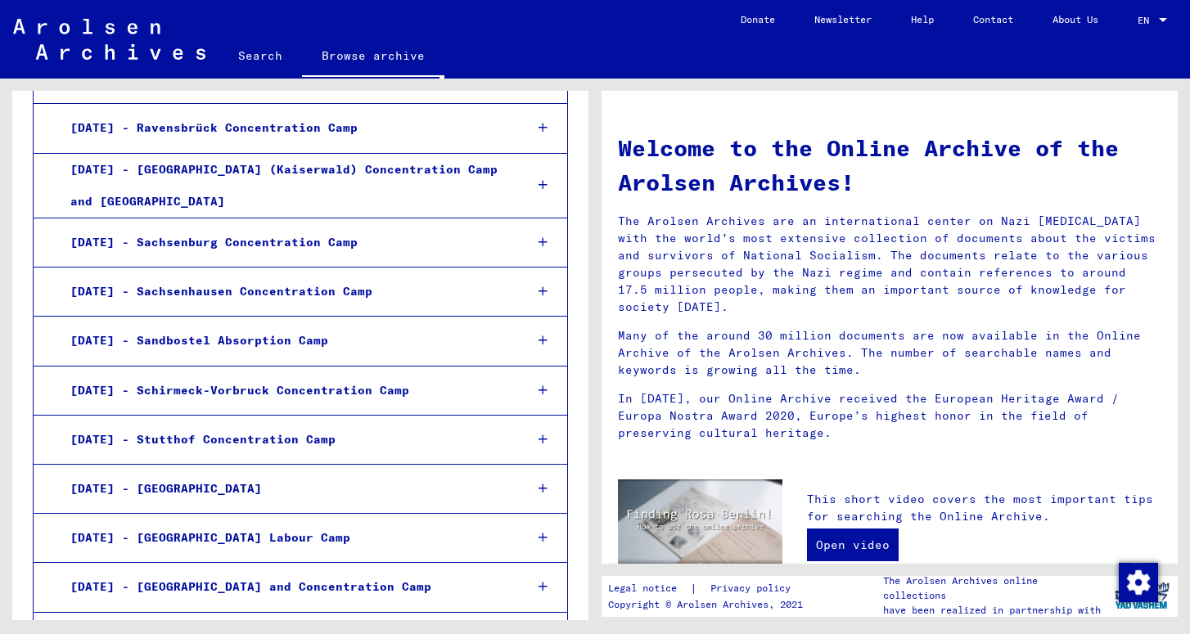
scroll to position [2117, 0]
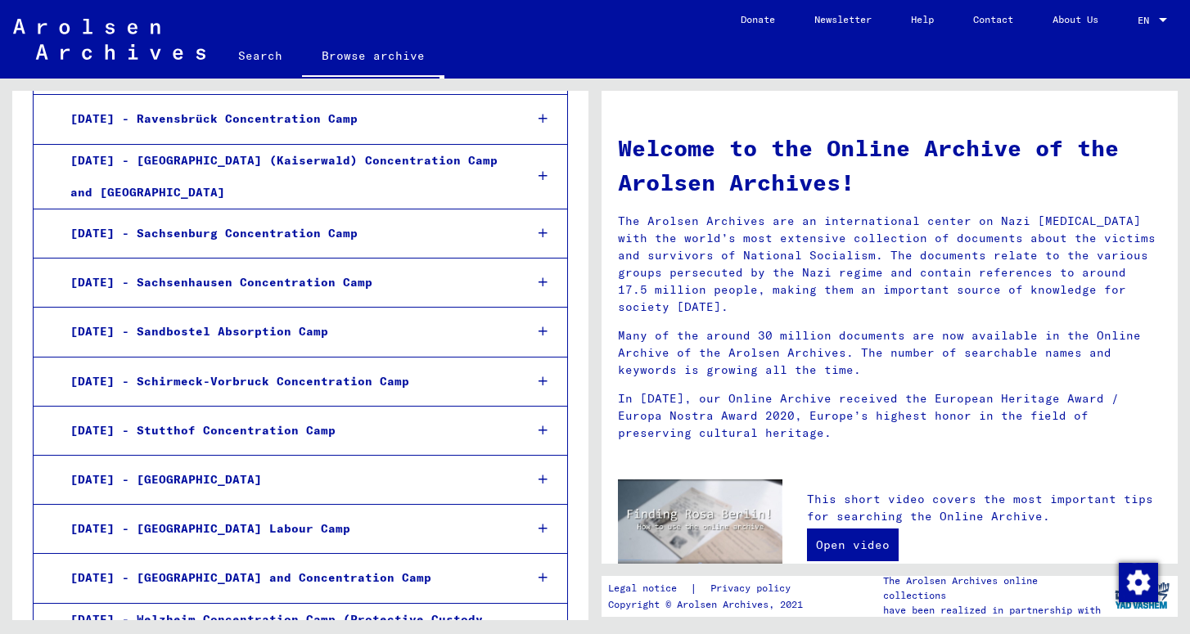
click at [541, 572] on icon at bounding box center [542, 577] width 9 height 11
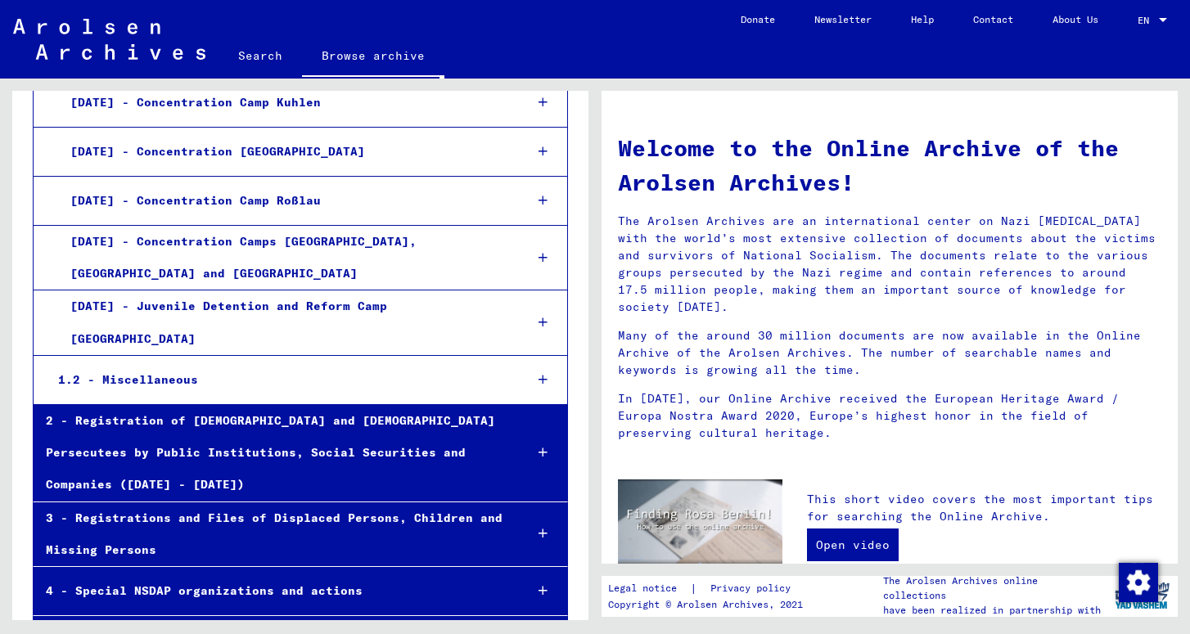
scroll to position [3395, 0]
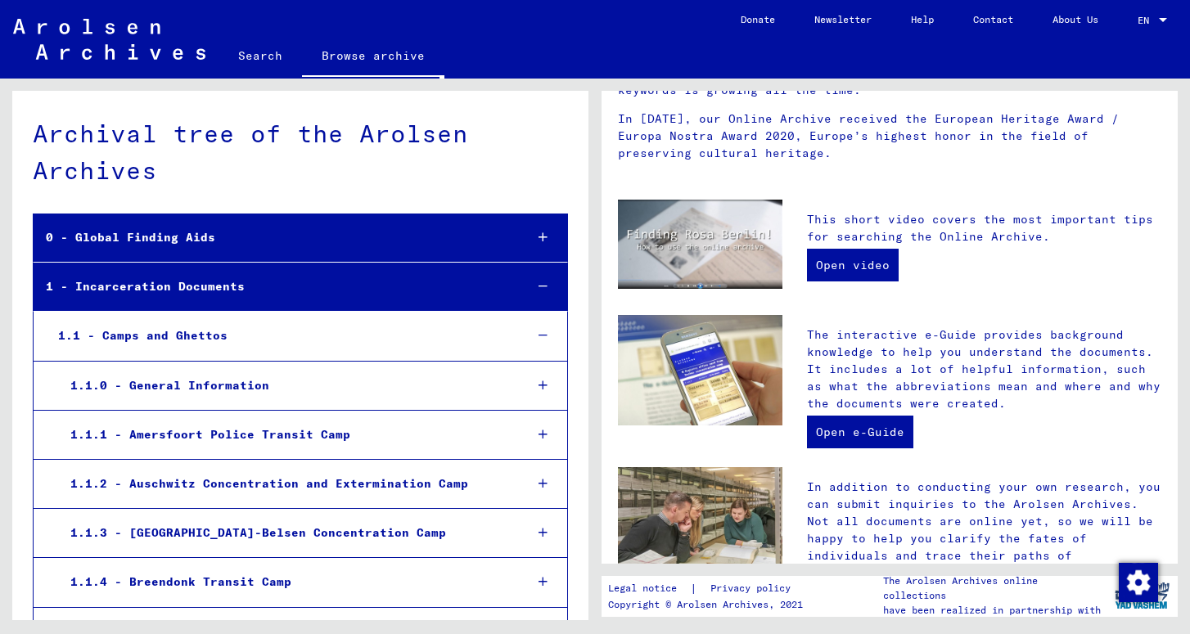
scroll to position [183, 0]
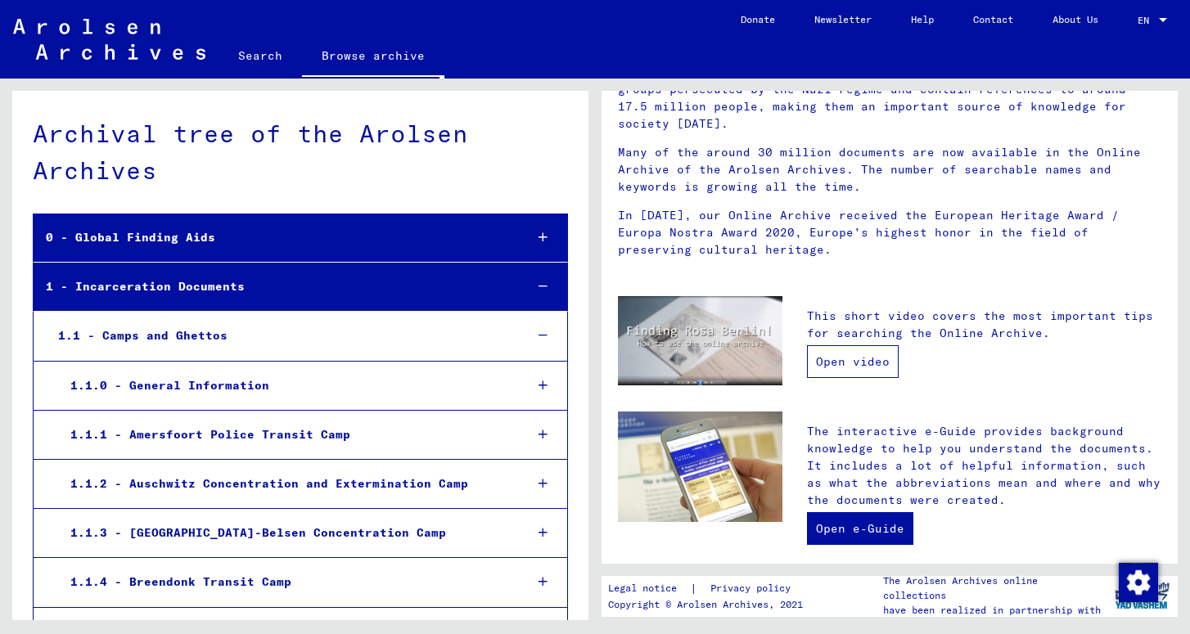
click at [841, 347] on link "Open video" at bounding box center [853, 361] width 92 height 33
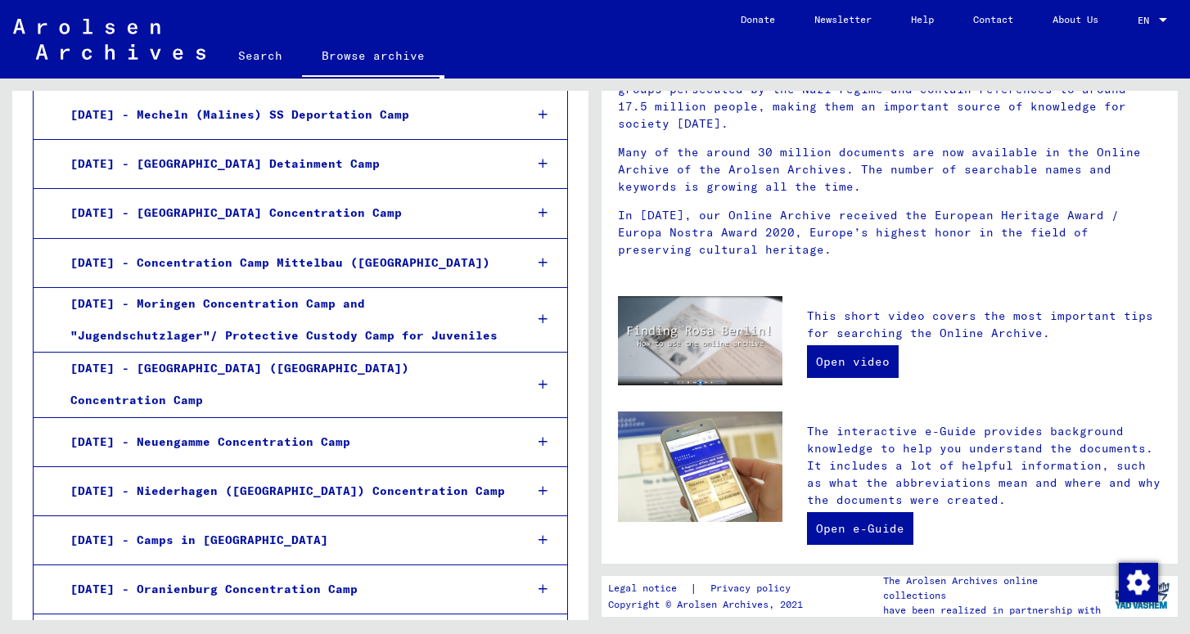
scroll to position [1559, 0]
